Goal: Find contact information: Find contact information

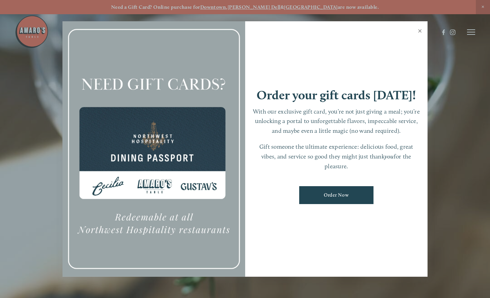
click at [419, 32] on link "Close" at bounding box center [419, 31] width 13 height 19
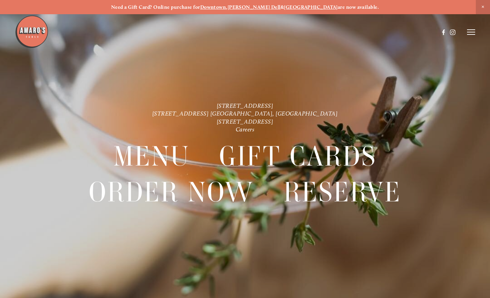
drag, startPoint x: 474, startPoint y: 28, endPoint x: 471, endPoint y: 31, distance: 4.3
click at [474, 28] on header "Menu Order Now Visit Gallery 0" at bounding box center [245, 32] width 460 height 64
click at [470, 32] on icon at bounding box center [471, 32] width 8 height 6
click at [467, 34] on icon at bounding box center [470, 32] width 6 height 6
click at [473, 30] on line at bounding box center [471, 30] width 8 height 0
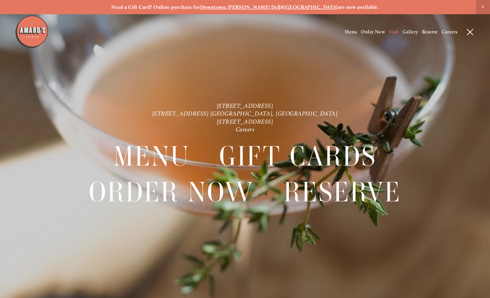
click at [395, 30] on span "Visit" at bounding box center [394, 32] width 10 height 6
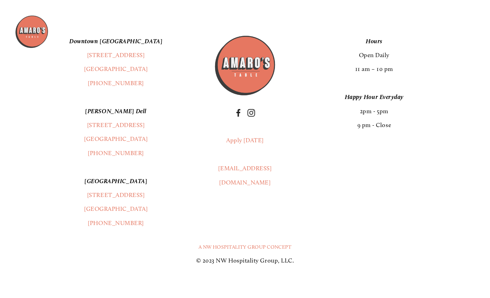
scroll to position [1575, 0]
drag, startPoint x: 91, startPoint y: 117, endPoint x: 157, endPoint y: 137, distance: 68.7
click at [157, 137] on p "[PERSON_NAME] Dell [STREET_ADDRESS] [GEOGRAPHIC_DATA], WA [PHONE_NUMBER]" at bounding box center [115, 133] width 173 height 56
copy p "[STREET_ADDRESS] [GEOGRAPHIC_DATA], WA 98665"
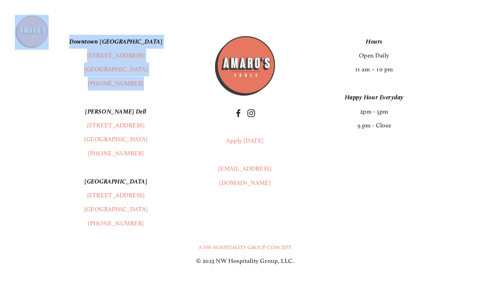
drag, startPoint x: 85, startPoint y: 51, endPoint x: 154, endPoint y: 73, distance: 72.3
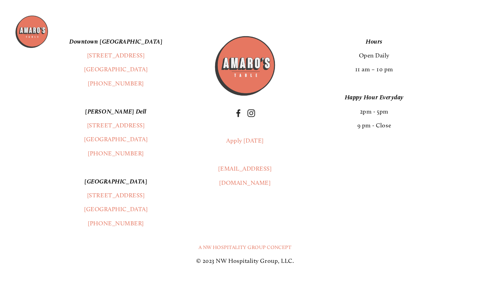
click at [152, 75] on p "[GEOGRAPHIC_DATA] [STREET_ADDRESS] (360) 718-2942" at bounding box center [115, 63] width 173 height 56
drag, startPoint x: 83, startPoint y: 51, endPoint x: 128, endPoint y: 64, distance: 46.2
click at [130, 64] on header "Menu Order Now Visit Gallery 0" at bounding box center [245, 32] width 460 height 64
drag, startPoint x: 83, startPoint y: 49, endPoint x: 160, endPoint y: 66, distance: 78.5
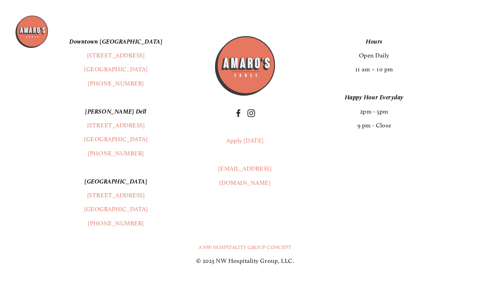
click at [159, 66] on p "[GEOGRAPHIC_DATA] [STREET_ADDRESS] (360) 718-2942" at bounding box center [115, 63] width 173 height 56
drag, startPoint x: 82, startPoint y: 48, endPoint x: 154, endPoint y: 67, distance: 74.1
click at [92, 51] on header "Menu Order Now Visit Gallery 0" at bounding box center [245, 32] width 460 height 64
drag, startPoint x: 82, startPoint y: 50, endPoint x: 130, endPoint y: 62, distance: 49.7
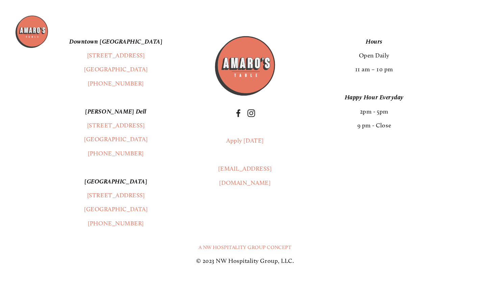
click at [130, 62] on header "Menu Order Now Visit Gallery 0" at bounding box center [245, 32] width 460 height 64
drag, startPoint x: 150, startPoint y: 64, endPoint x: 147, endPoint y: 68, distance: 5.7
copy div "Lore Ipsum Dol Sitam Consect Adipisc Elitsed Doei ( 4 ) 0 Tempo — INCID — u lab…"
click at [152, 80] on p "[GEOGRAPHIC_DATA] [STREET_ADDRESS] (360) 718-2942" at bounding box center [115, 63] width 173 height 56
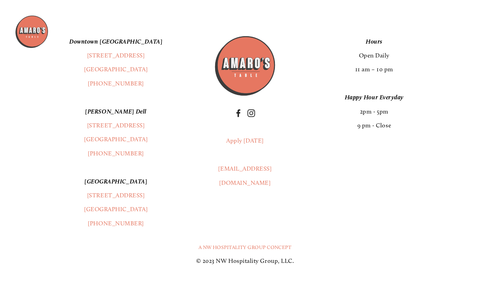
drag, startPoint x: 81, startPoint y: 51, endPoint x: 86, endPoint y: 53, distance: 5.9
click at [111, 58] on header "Menu Order Now Visit Gallery 0" at bounding box center [245, 32] width 460 height 64
drag, startPoint x: 84, startPoint y: 50, endPoint x: 101, endPoint y: 55, distance: 18.2
click at [109, 56] on header "Menu Order Now Visit Gallery 0" at bounding box center [245, 32] width 460 height 64
drag, startPoint x: 85, startPoint y: 50, endPoint x: 100, endPoint y: 54, distance: 15.1
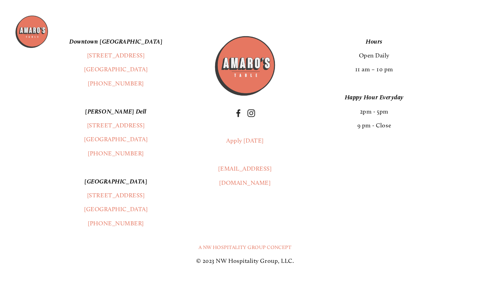
click at [100, 54] on header "Menu Order Now Visit Gallery 0" at bounding box center [245, 32] width 460 height 64
drag, startPoint x: 146, startPoint y: 65, endPoint x: 94, endPoint y: 72, distance: 52.4
click at [62, 209] on p "[GEOGRAPHIC_DATA] [STREET_ADDRESS] (360) 967-2333" at bounding box center [115, 202] width 173 height 56
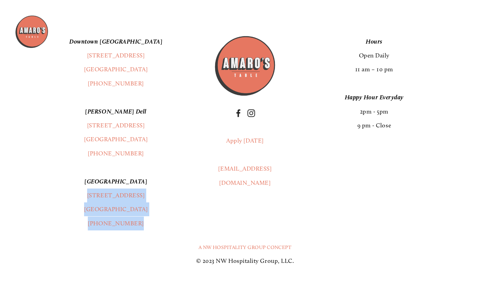
drag, startPoint x: 74, startPoint y: 191, endPoint x: 152, endPoint y: 219, distance: 83.1
click at [152, 219] on p "[GEOGRAPHIC_DATA] [STREET_ADDRESS] (360) 967-2333" at bounding box center [115, 202] width 173 height 56
copy p "[STREET_ADDRESS] (360) 967-2333"
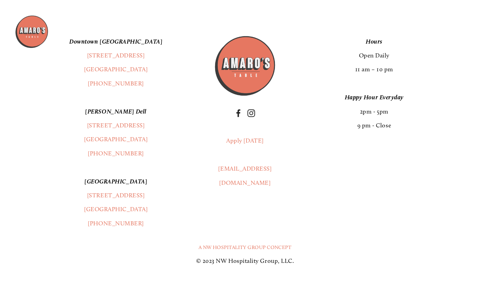
click at [37, 174] on p "[GEOGRAPHIC_DATA] [STREET_ADDRESS] (360) 967-2333" at bounding box center [115, 202] width 173 height 56
drag, startPoint x: 76, startPoint y: 189, endPoint x: 160, endPoint y: 202, distance: 84.3
click at [160, 202] on p "[GEOGRAPHIC_DATA] [STREET_ADDRESS] (360) 967-2333" at bounding box center [115, 202] width 173 height 56
copy link "[STREET_ADDRESS]"
